Goal: Task Accomplishment & Management: Manage account settings

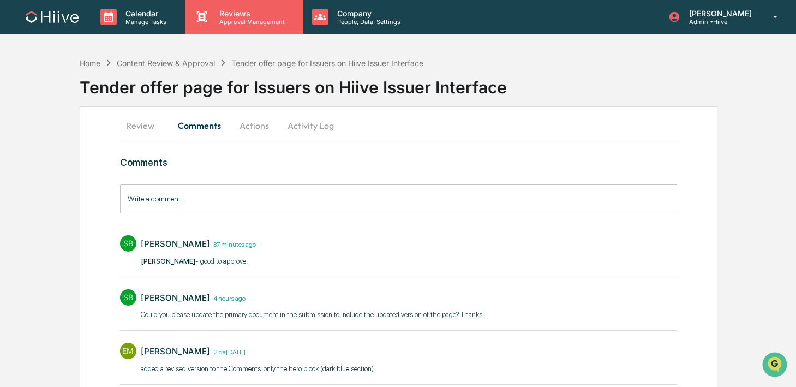
click at [228, 23] on p "Approval Management" at bounding box center [251, 22] width 80 height 8
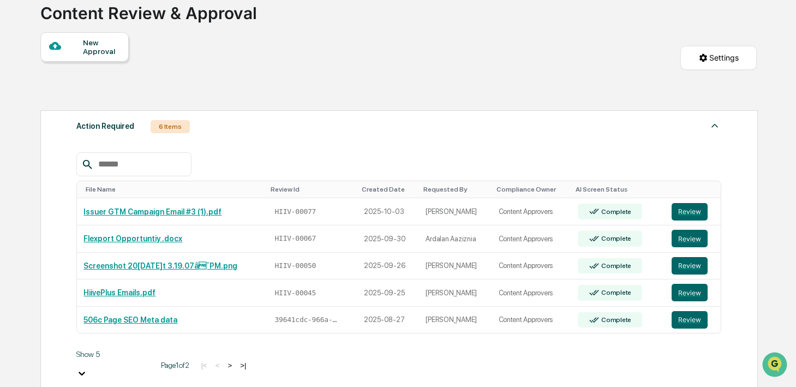
scroll to position [76, 0]
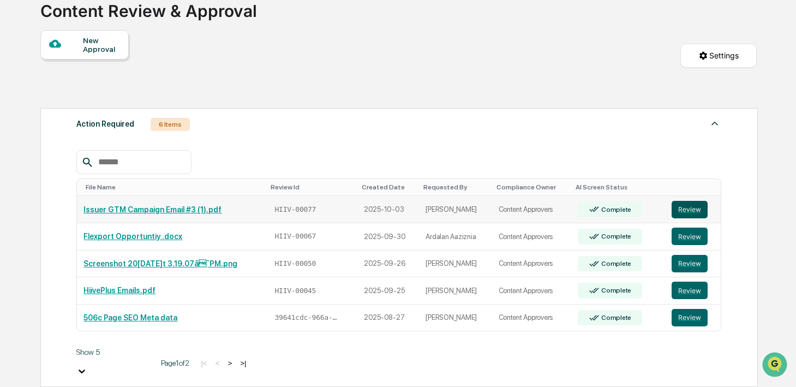
click at [685, 210] on button "Review" at bounding box center [690, 209] width 36 height 17
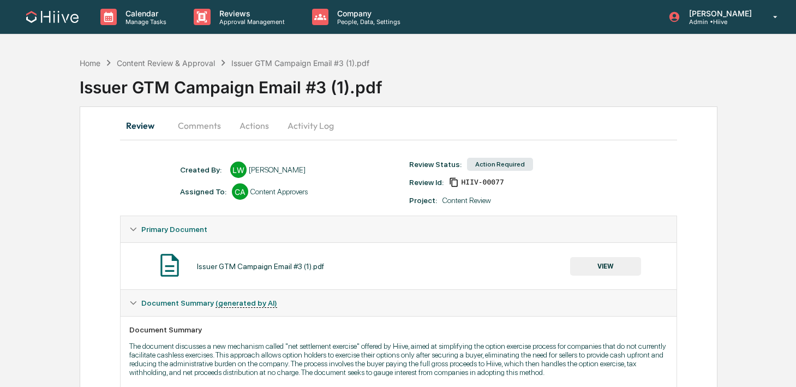
click at [195, 122] on button "Comments" at bounding box center [199, 125] width 61 height 26
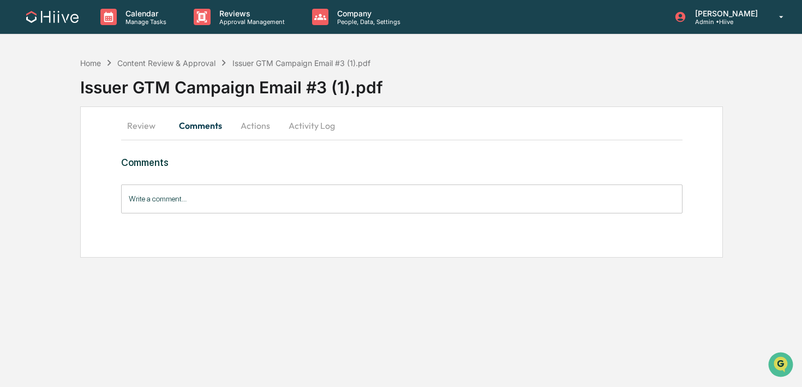
click at [146, 128] on button "Review" at bounding box center [145, 125] width 49 height 26
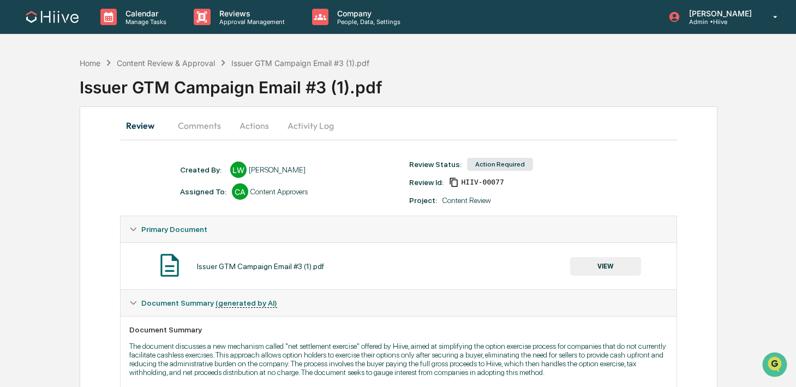
click at [201, 128] on button "Comments" at bounding box center [199, 125] width 61 height 26
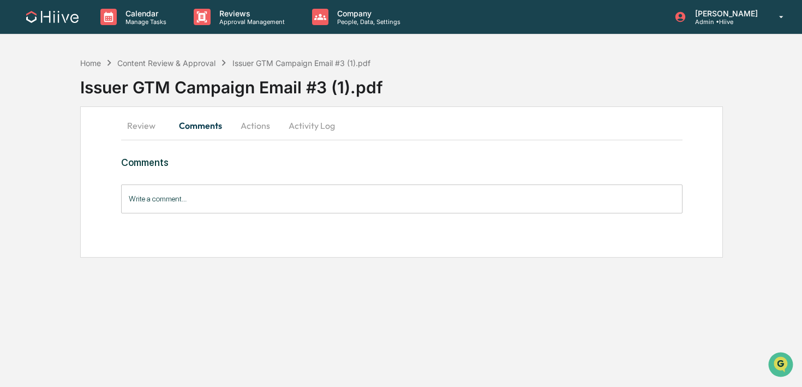
click at [147, 125] on button "Review" at bounding box center [145, 125] width 49 height 26
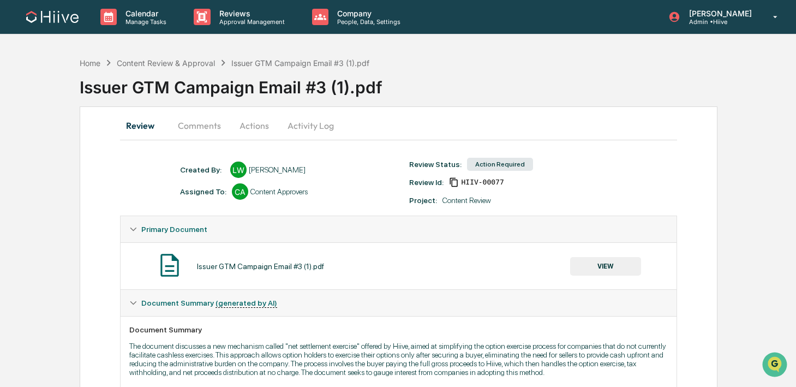
click at [204, 125] on button "Comments" at bounding box center [199, 125] width 61 height 26
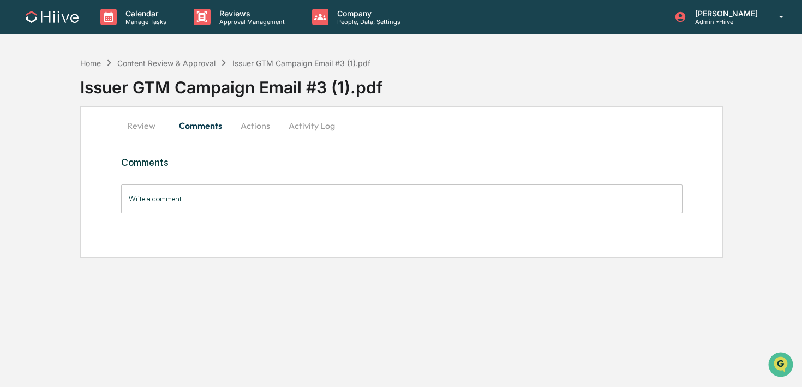
click at [140, 125] on button "Review" at bounding box center [145, 125] width 49 height 26
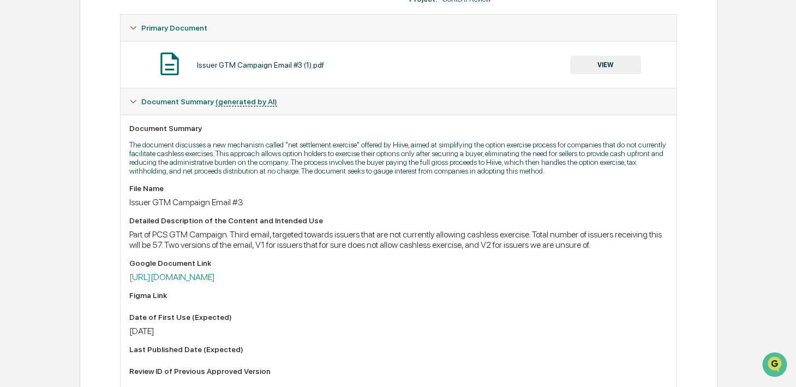
scroll to position [181, 0]
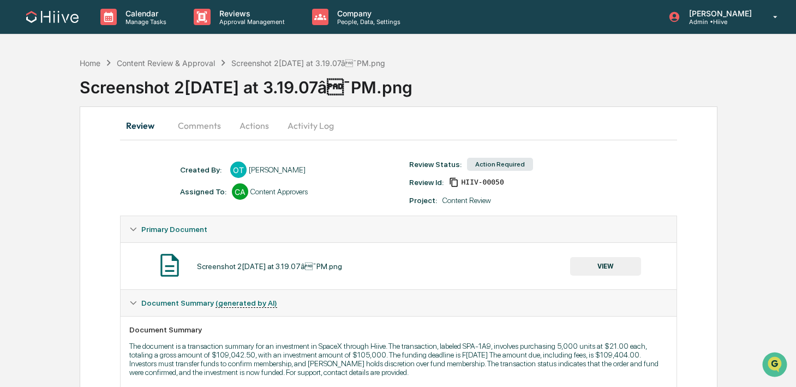
click at [283, 128] on button "Activity Log" at bounding box center [311, 125] width 64 height 26
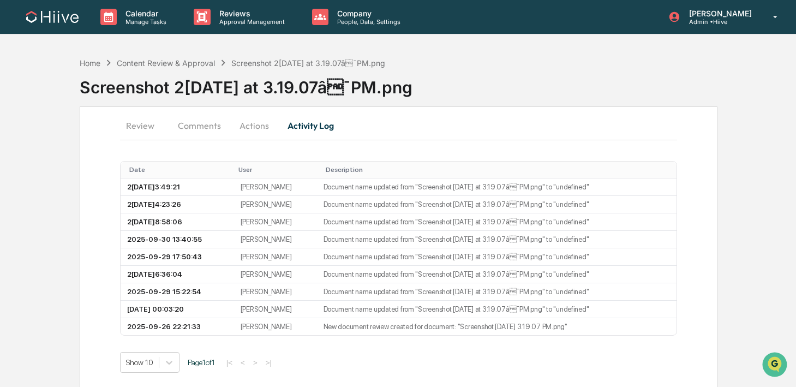
click at [256, 128] on button "Actions" at bounding box center [254, 125] width 49 height 26
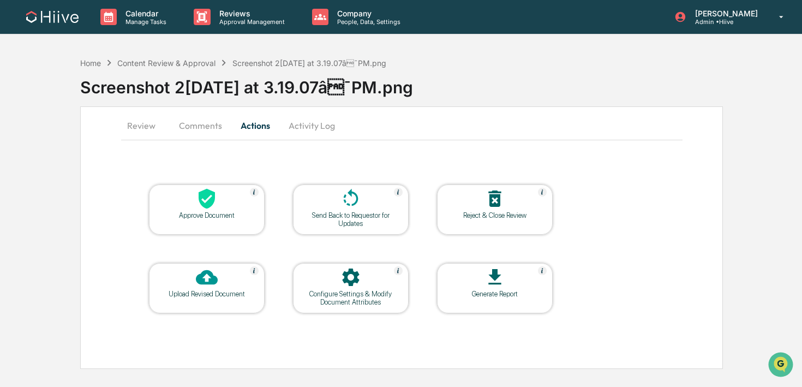
click at [355, 295] on div "Configure Settings & Modify Document Attributes" at bounding box center [351, 298] width 98 height 16
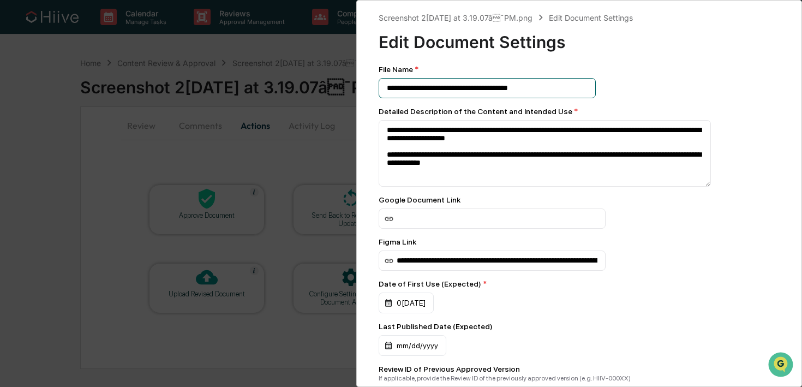
click at [546, 92] on input "**********" at bounding box center [487, 88] width 217 height 20
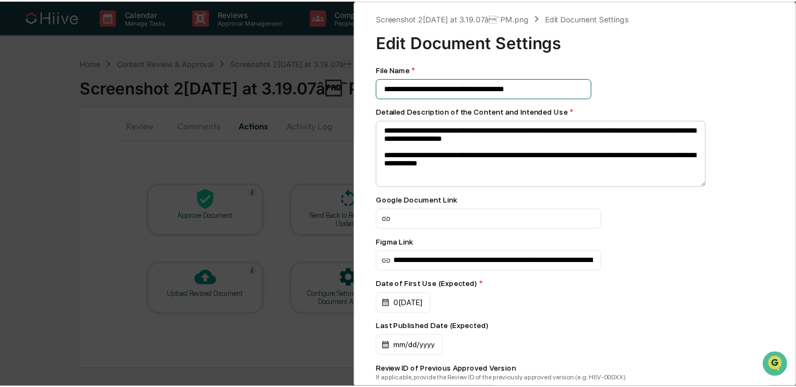
scroll to position [172, 0]
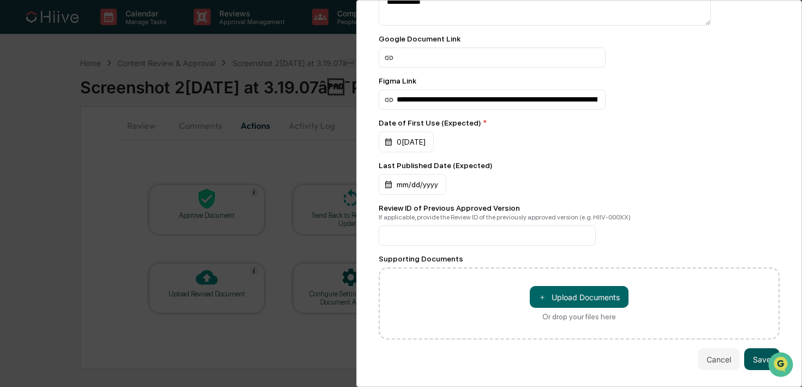
click at [744, 352] on button "Save" at bounding box center [761, 359] width 35 height 22
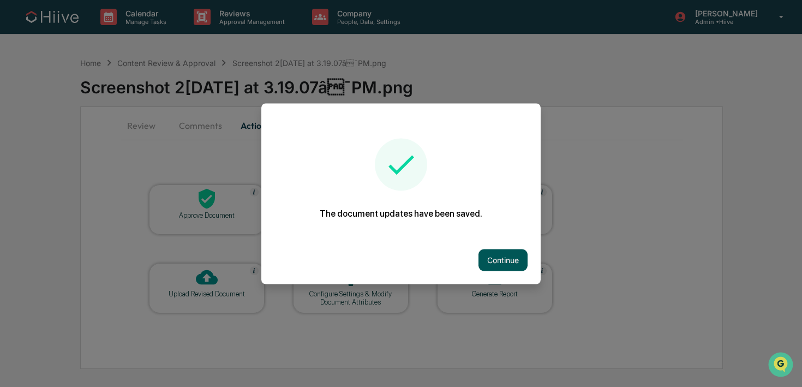
click at [499, 259] on button "Continue" at bounding box center [502, 260] width 49 height 22
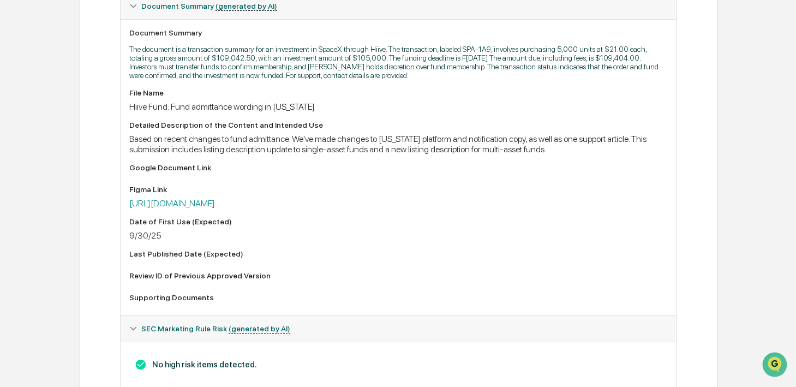
scroll to position [298, 0]
click at [215, 206] on link "https://www.figma.com/board/yKJ9HXuRuMluztbRnvZnl7/Investor-team?node-id=1-2425…" at bounding box center [172, 202] width 86 height 10
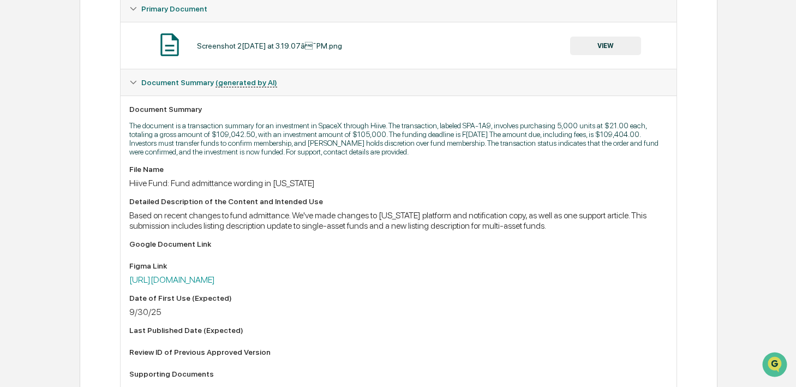
scroll to position [220, 0]
click at [594, 47] on button "VIEW" at bounding box center [605, 46] width 71 height 19
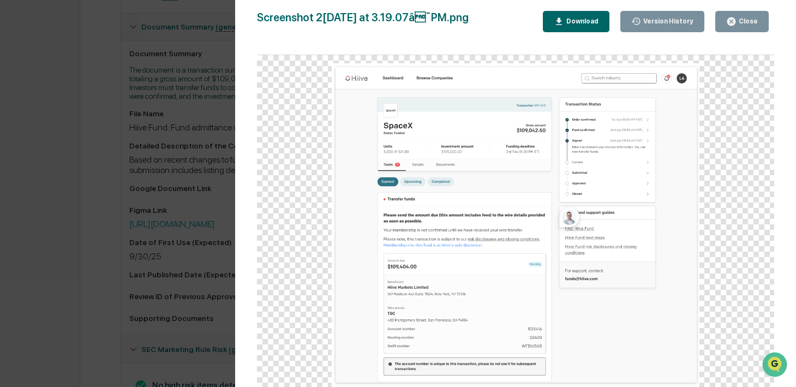
scroll to position [277, 0]
click at [736, 25] on icon "button" at bounding box center [731, 21] width 10 height 10
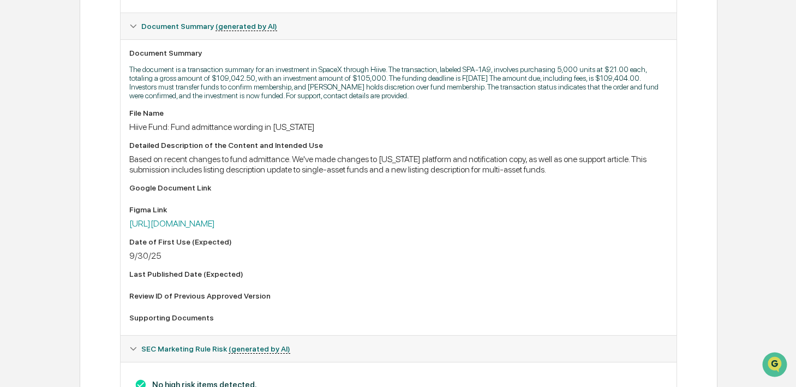
scroll to position [73, 0]
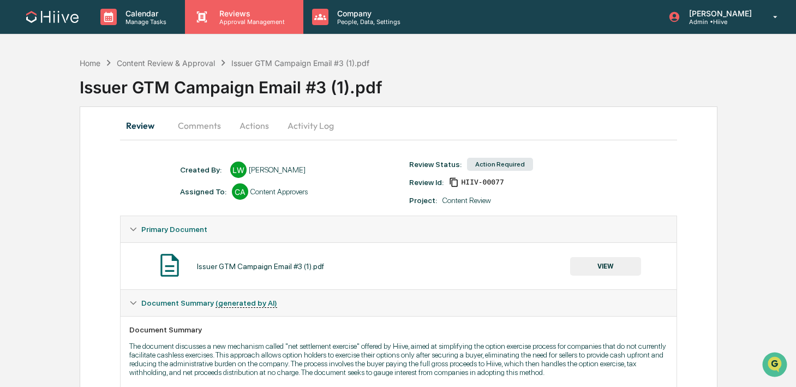
click at [240, 23] on p "Approval Management" at bounding box center [251, 22] width 80 height 8
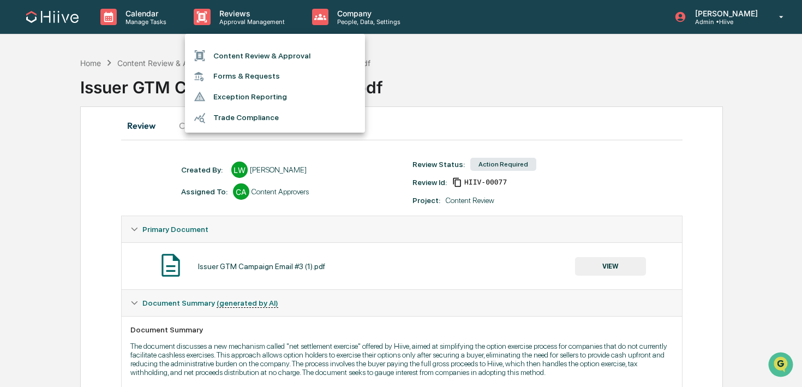
click at [240, 49] on li "Content Review & Approval" at bounding box center [275, 55] width 180 height 21
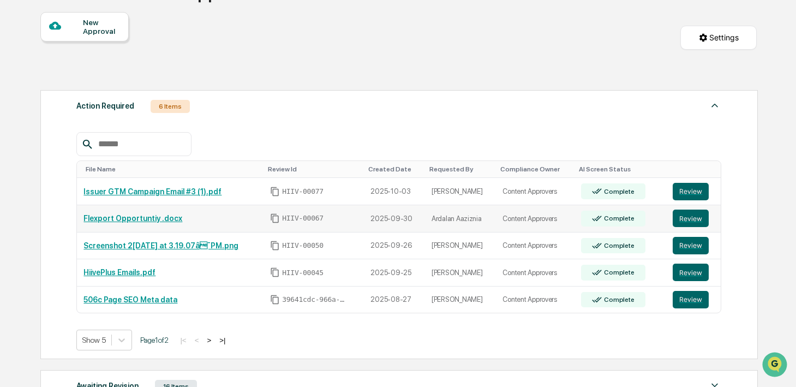
scroll to position [103, 0]
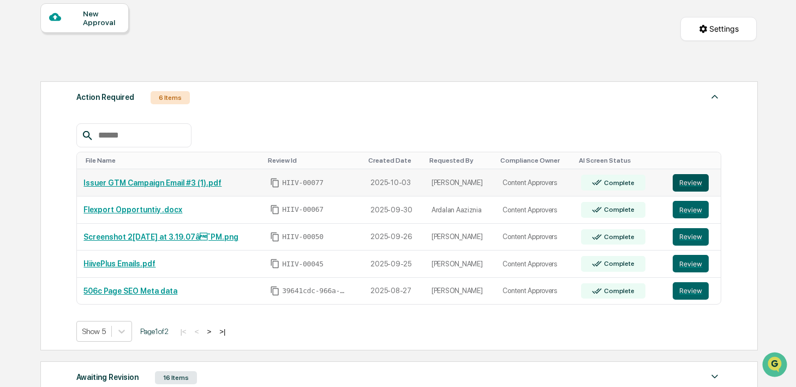
click at [696, 182] on button "Review" at bounding box center [691, 182] width 36 height 17
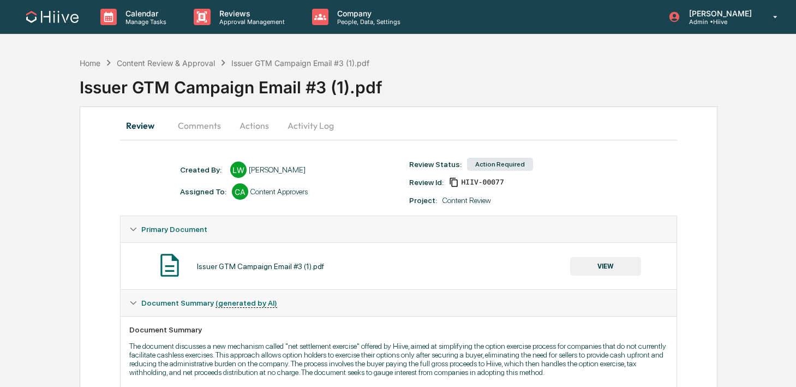
click at [309, 126] on button "Activity Log" at bounding box center [311, 125] width 64 height 26
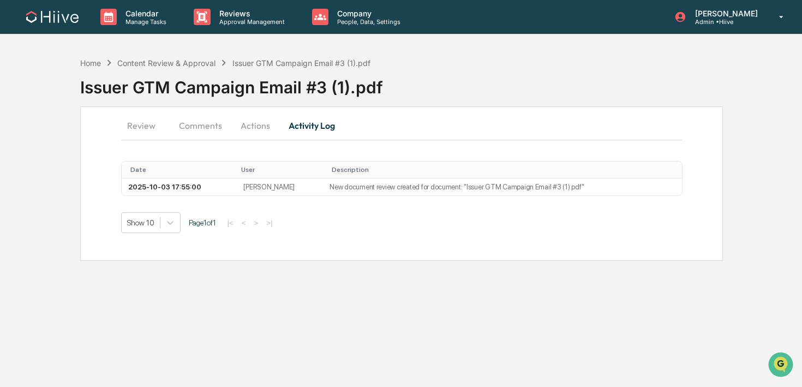
click at [266, 124] on button "Actions" at bounding box center [255, 125] width 49 height 26
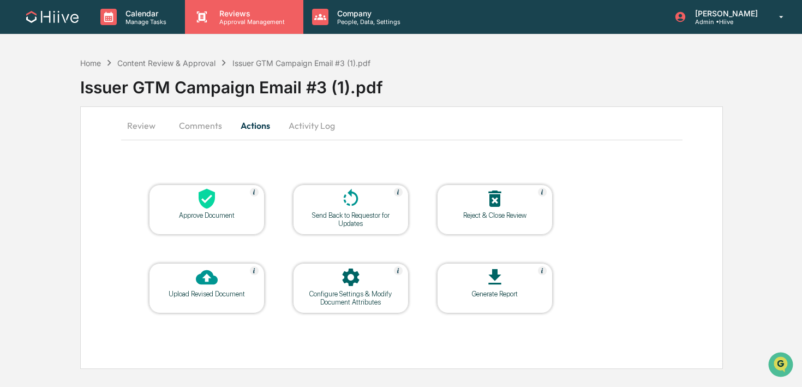
click at [247, 23] on p "Approval Management" at bounding box center [251, 22] width 80 height 8
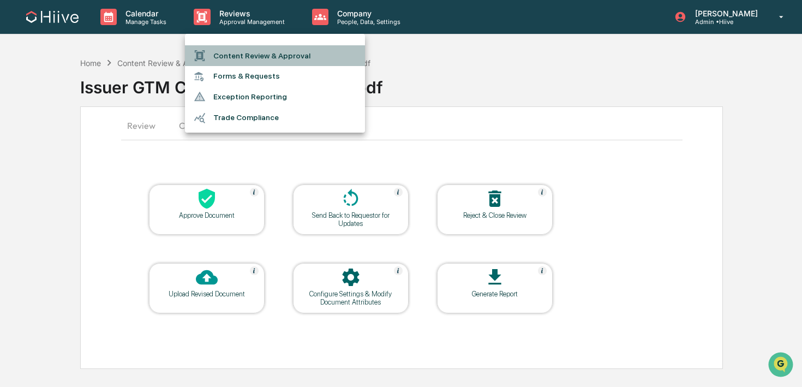
click at [241, 58] on li "Content Review & Approval" at bounding box center [275, 55] width 180 height 21
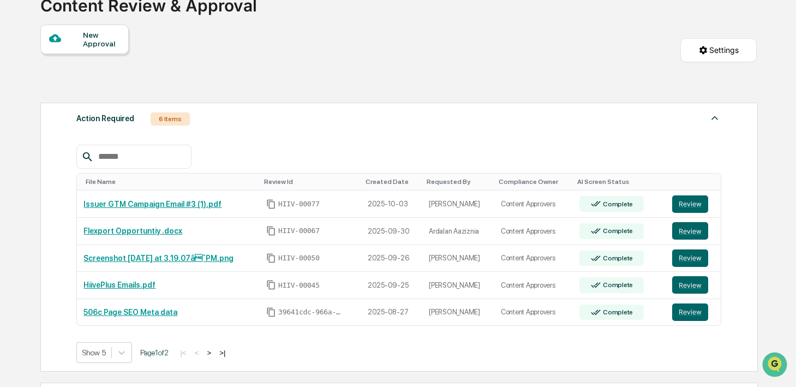
scroll to position [83, 0]
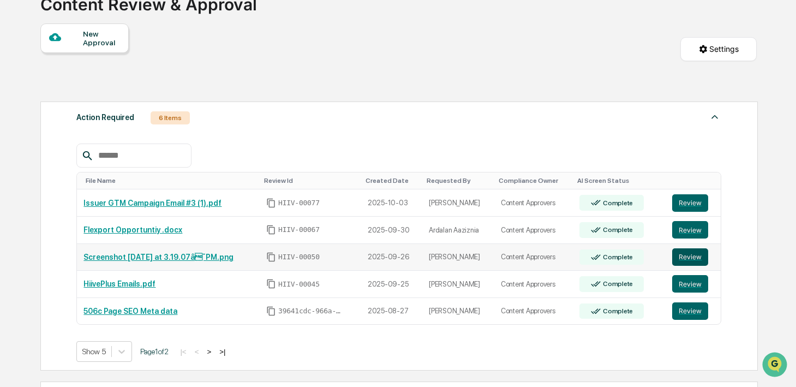
click at [695, 257] on button "Review" at bounding box center [690, 256] width 36 height 17
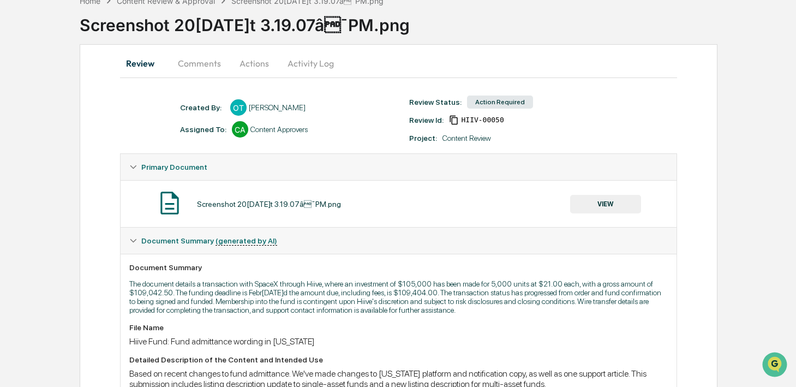
click at [307, 65] on button "Activity Log" at bounding box center [311, 63] width 64 height 26
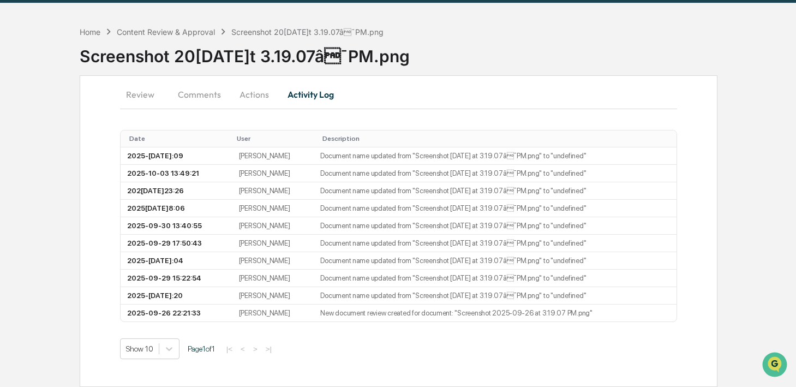
click at [250, 93] on button "Actions" at bounding box center [254, 94] width 49 height 26
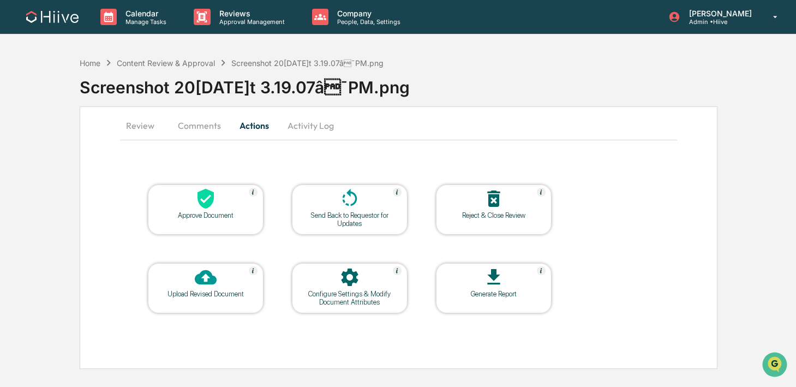
scroll to position [0, 0]
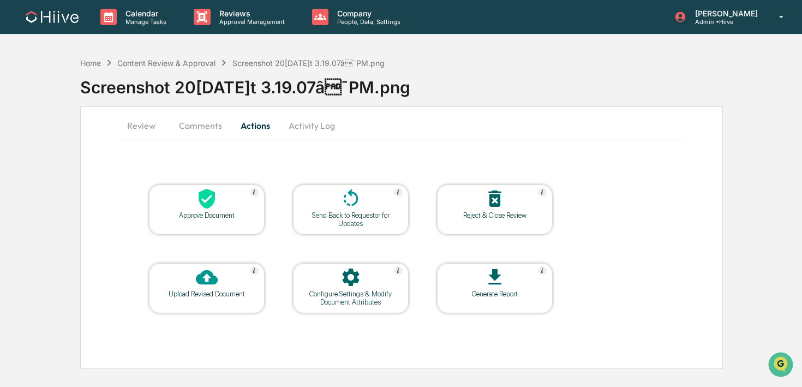
click at [336, 196] on div at bounding box center [350, 199] width 109 height 23
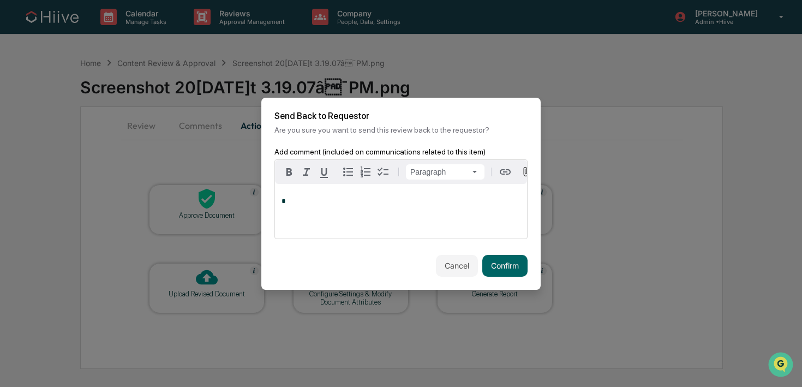
click at [348, 219] on div "*" at bounding box center [401, 211] width 252 height 55
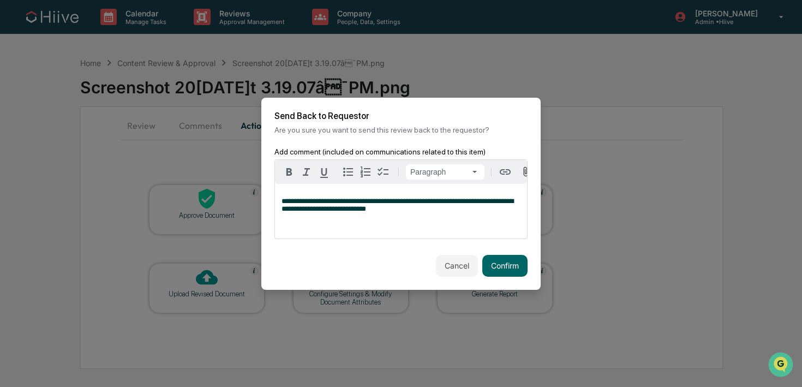
click at [398, 207] on span "**********" at bounding box center [397, 204] width 232 height 15
click at [505, 265] on button "Confirm" at bounding box center [504, 266] width 45 height 22
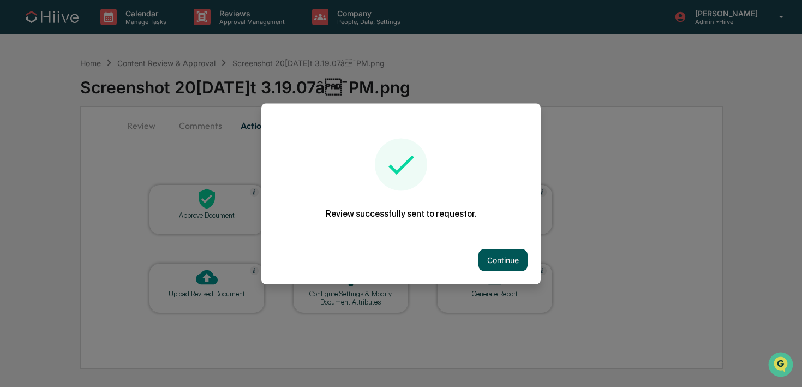
click at [490, 259] on button "Continue" at bounding box center [502, 260] width 49 height 22
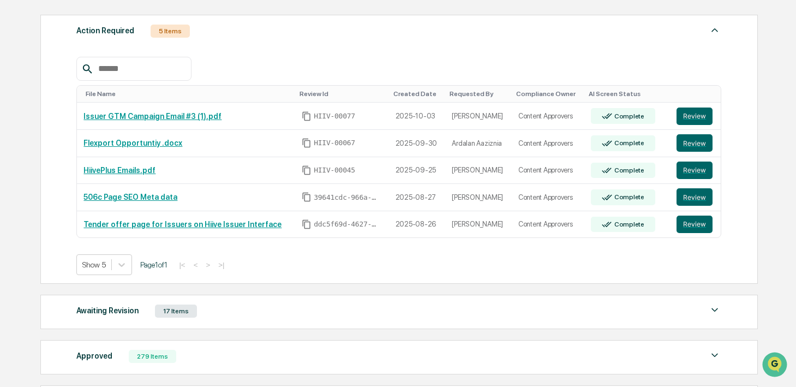
scroll to position [186, 0]
